Goal: Find specific page/section: Find specific page/section

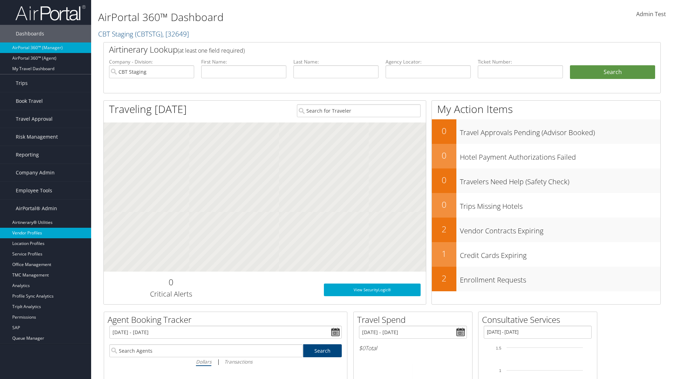
click at [46, 233] on link "Vendor Profiles" at bounding box center [45, 233] width 91 height 11
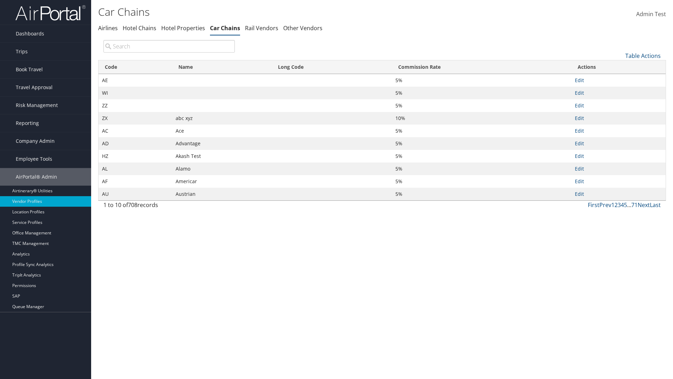
click at [222, 67] on th "Name" at bounding box center [222, 67] width 100 height 14
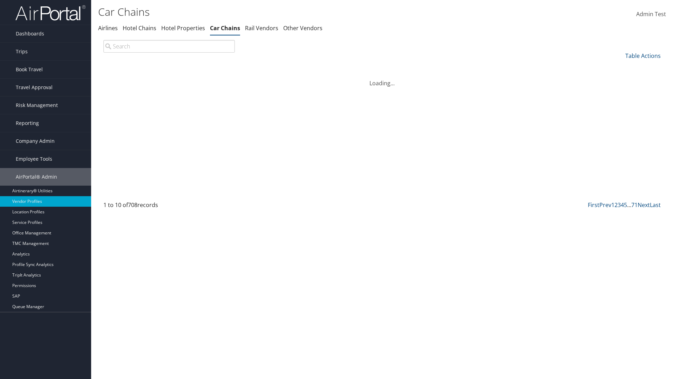
click at [222, 67] on th "Name" at bounding box center [222, 67] width 100 height 14
click at [332, 67] on th "Long Code" at bounding box center [332, 67] width 120 height 14
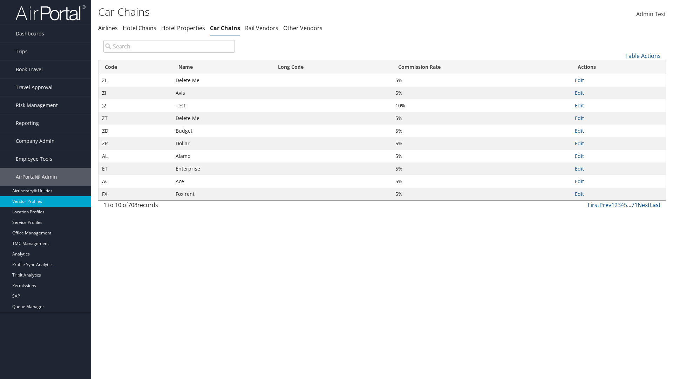
click at [332, 67] on th "Long Code" at bounding box center [332, 67] width 120 height 14
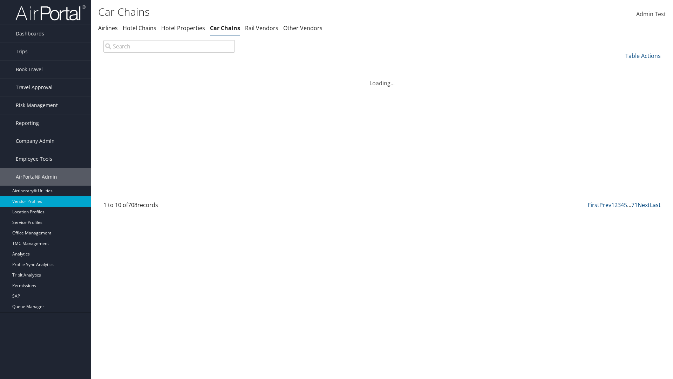
click at [481, 67] on th "Commission Rate" at bounding box center [482, 67] width 180 height 14
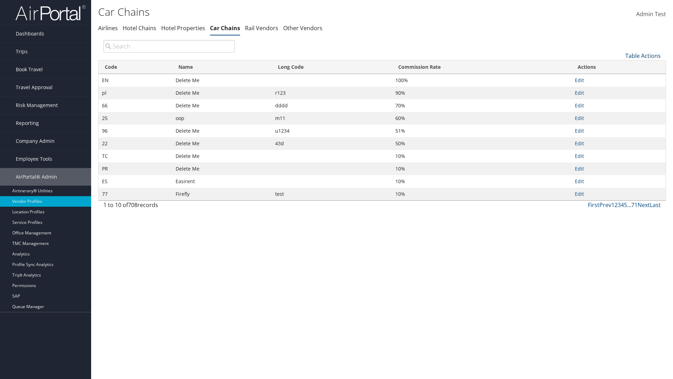
click at [643, 55] on link "Table Actions" at bounding box center [642, 56] width 35 height 8
click at [620, 102] on link "Page Length" at bounding box center [620, 102] width 92 height 12
click at [620, 79] on link "25" at bounding box center [620, 79] width 92 height 12
